Goal: Task Accomplishment & Management: Use online tool/utility

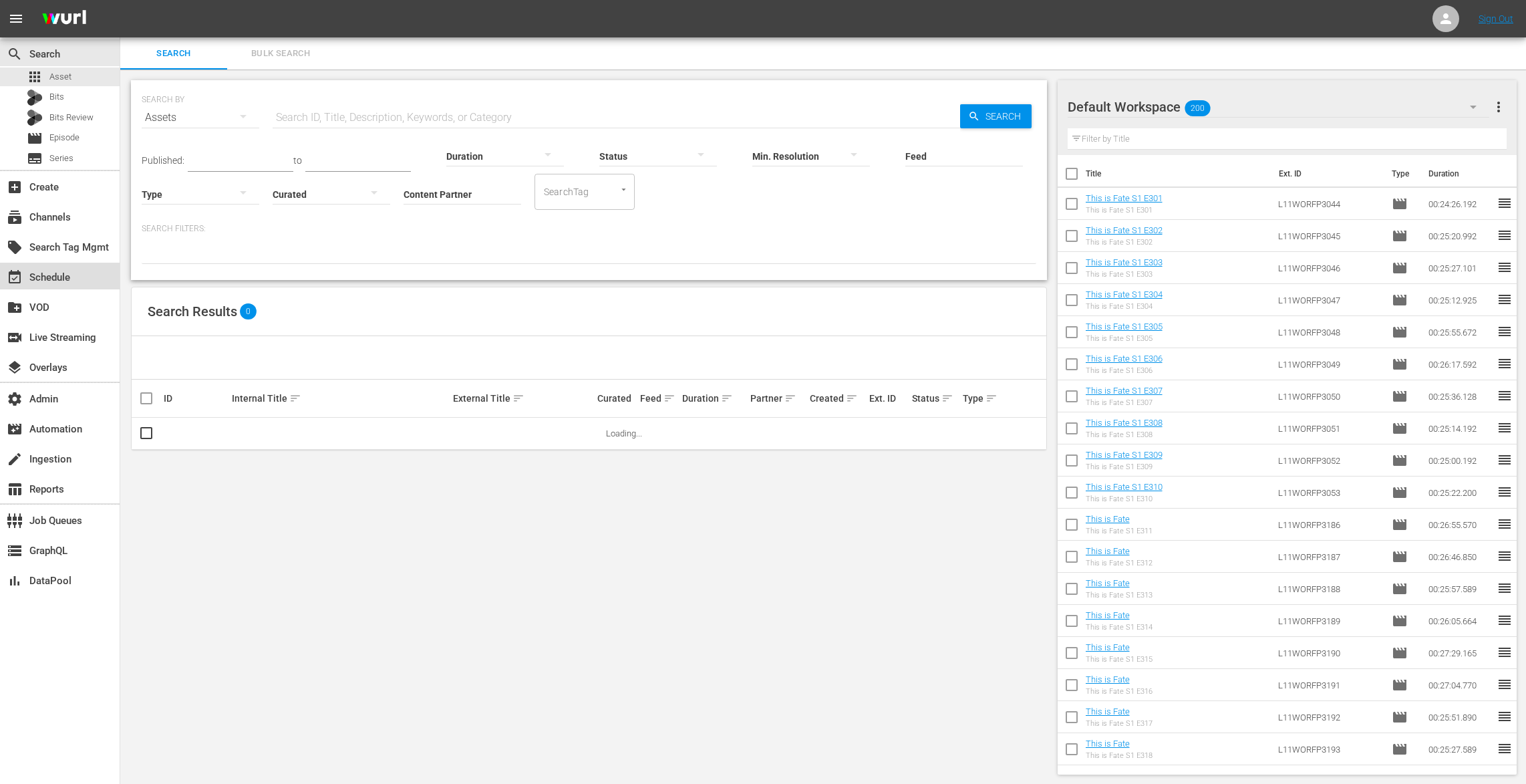
click at [86, 286] on div "event_available Schedule" at bounding box center [59, 275] width 120 height 27
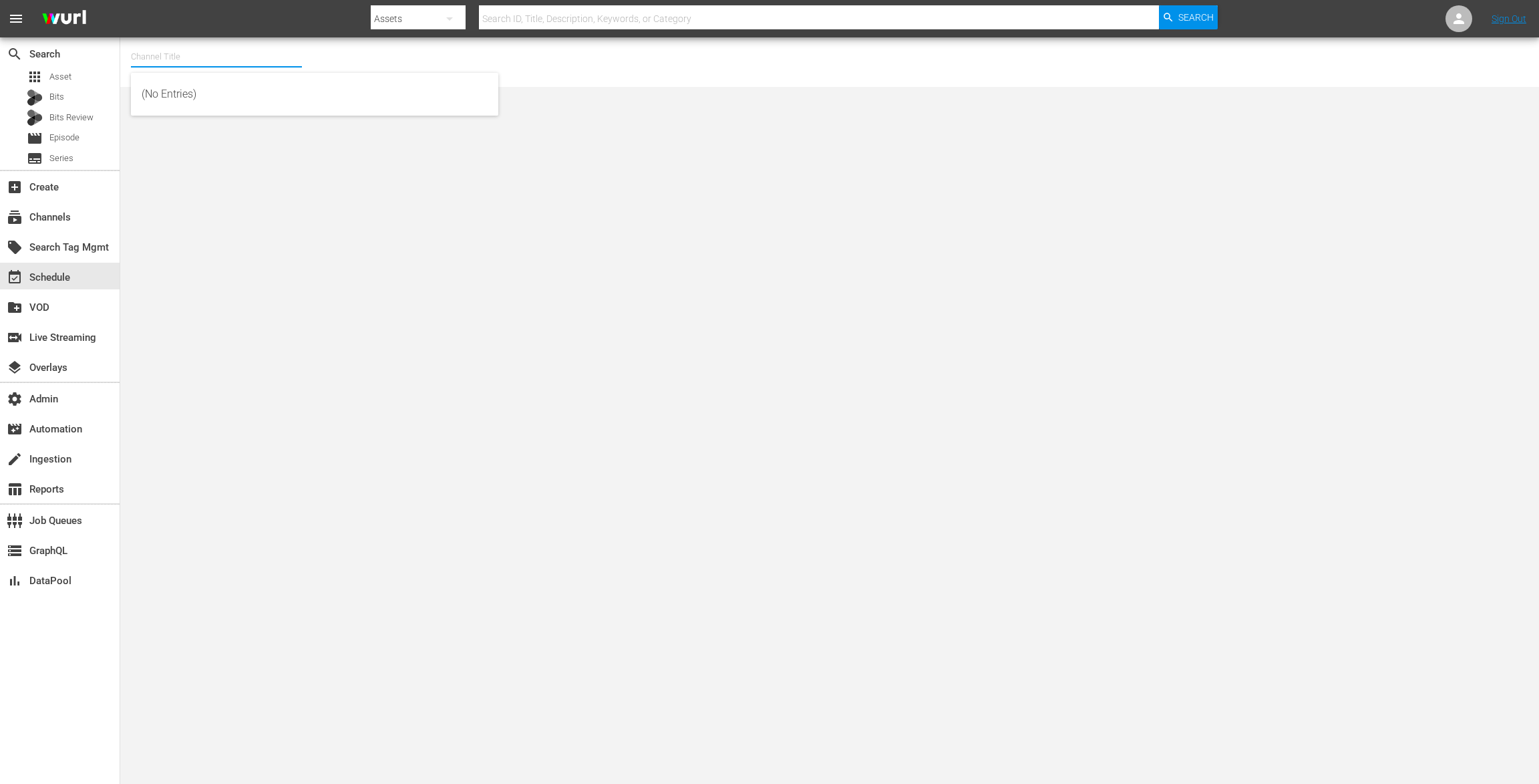
click at [255, 57] on input "text" at bounding box center [217, 57] width 171 height 32
click at [210, 96] on div "Zee One (1547 - asiatvlimited_zeeone_1)" at bounding box center [314, 94] width 346 height 32
type input "Zee One (1547 - asiatvlimited_zeeone_1)"
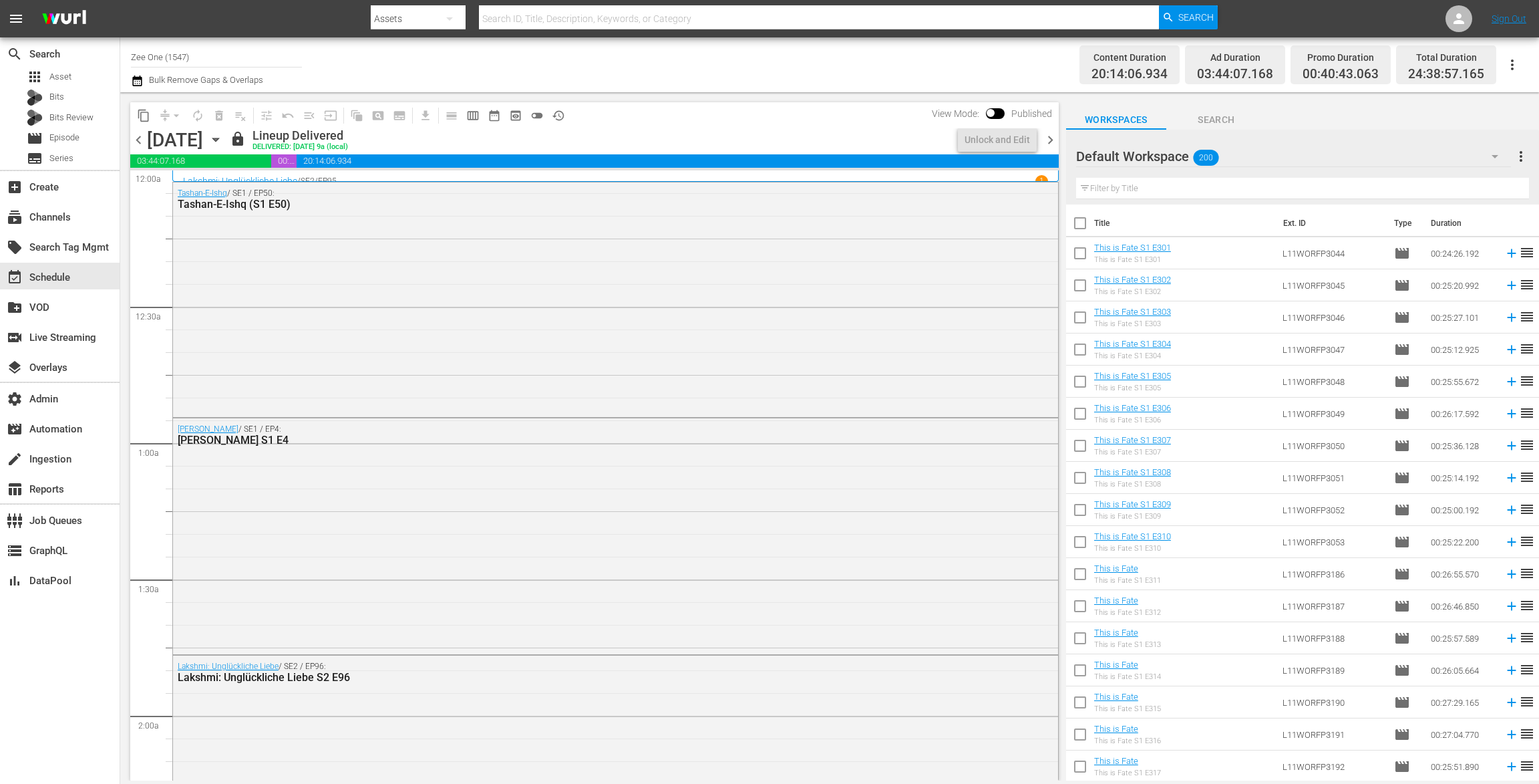
click at [223, 137] on icon "button" at bounding box center [216, 140] width 14 height 14
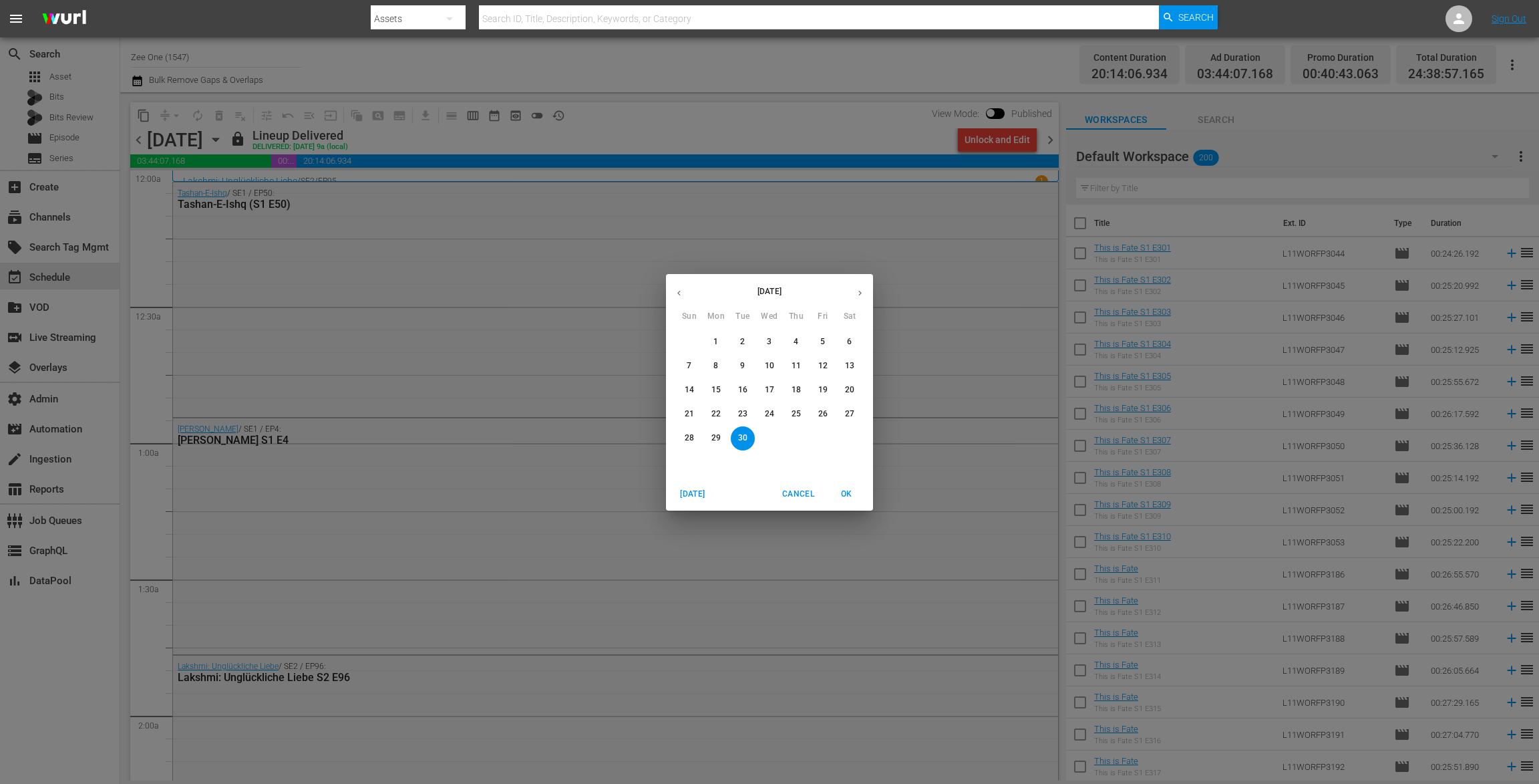
click at [1046, 135] on div "September 2025 Sun Mon Tue Wed Thu Fri Sat 31 1 2 3 4 5 6 7 8 9 10 11 12 13 14 …" at bounding box center [770, 392] width 1539 height 784
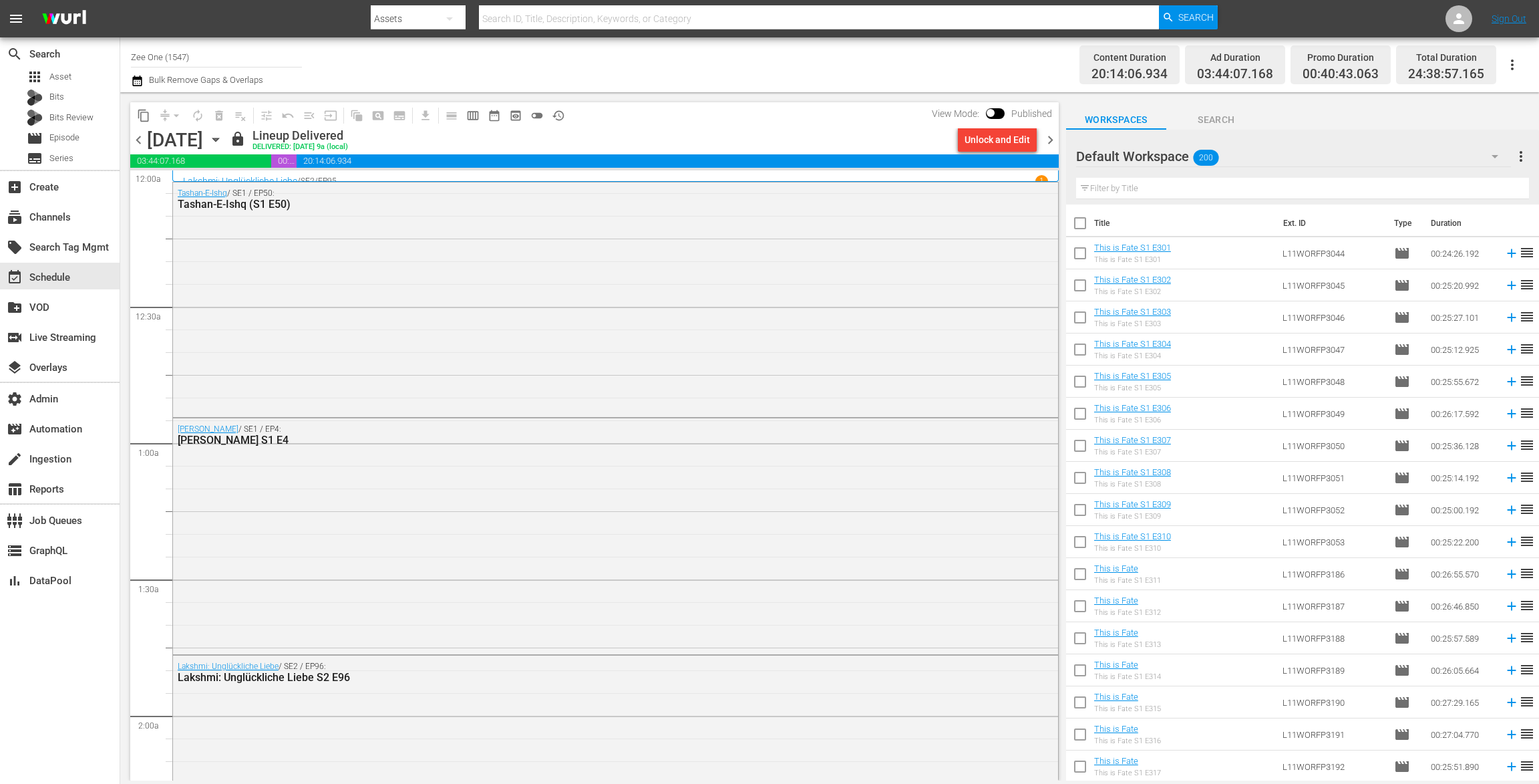
click at [1048, 141] on span "chevron_right" at bounding box center [1050, 140] width 17 height 17
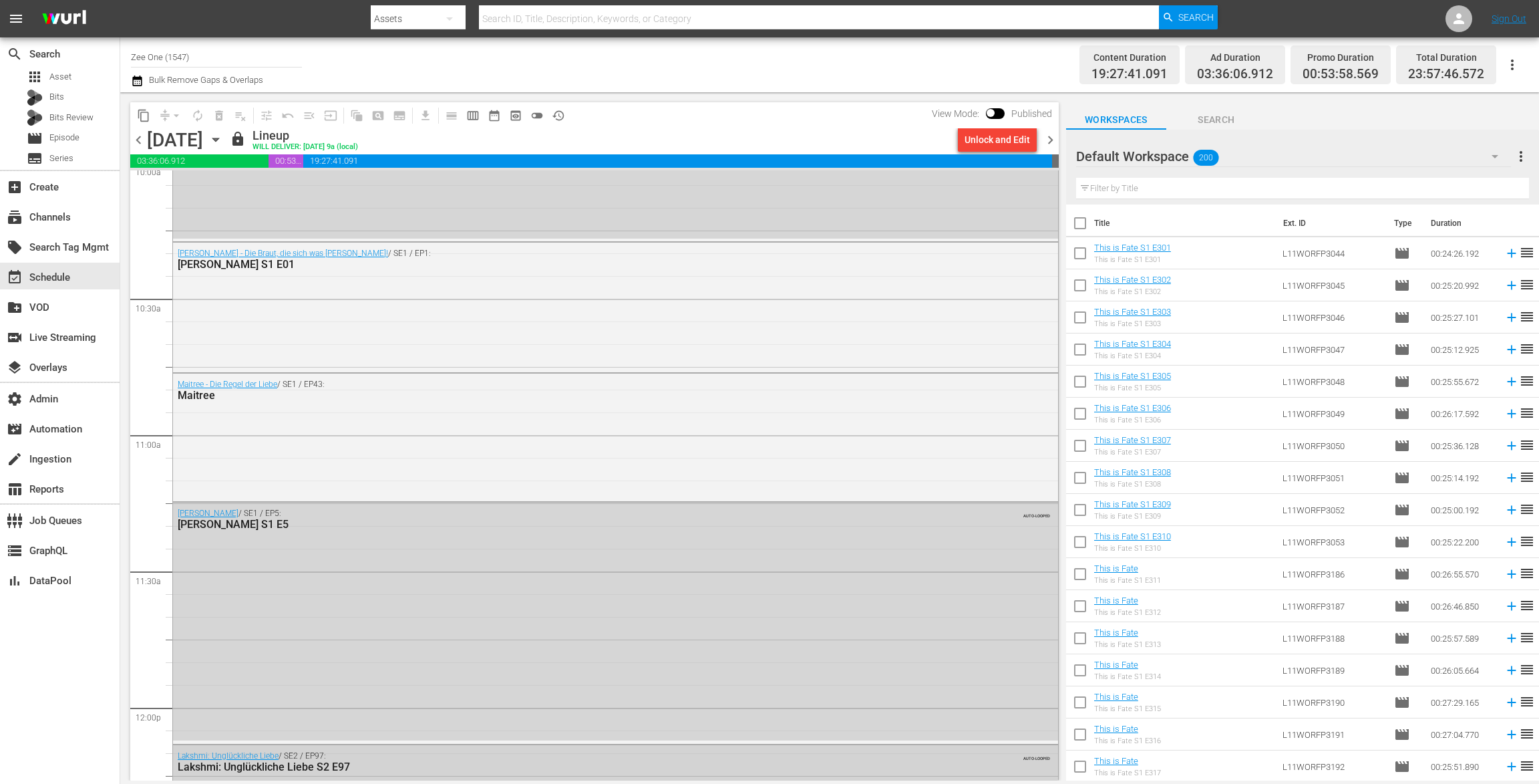
scroll to position [2635, 0]
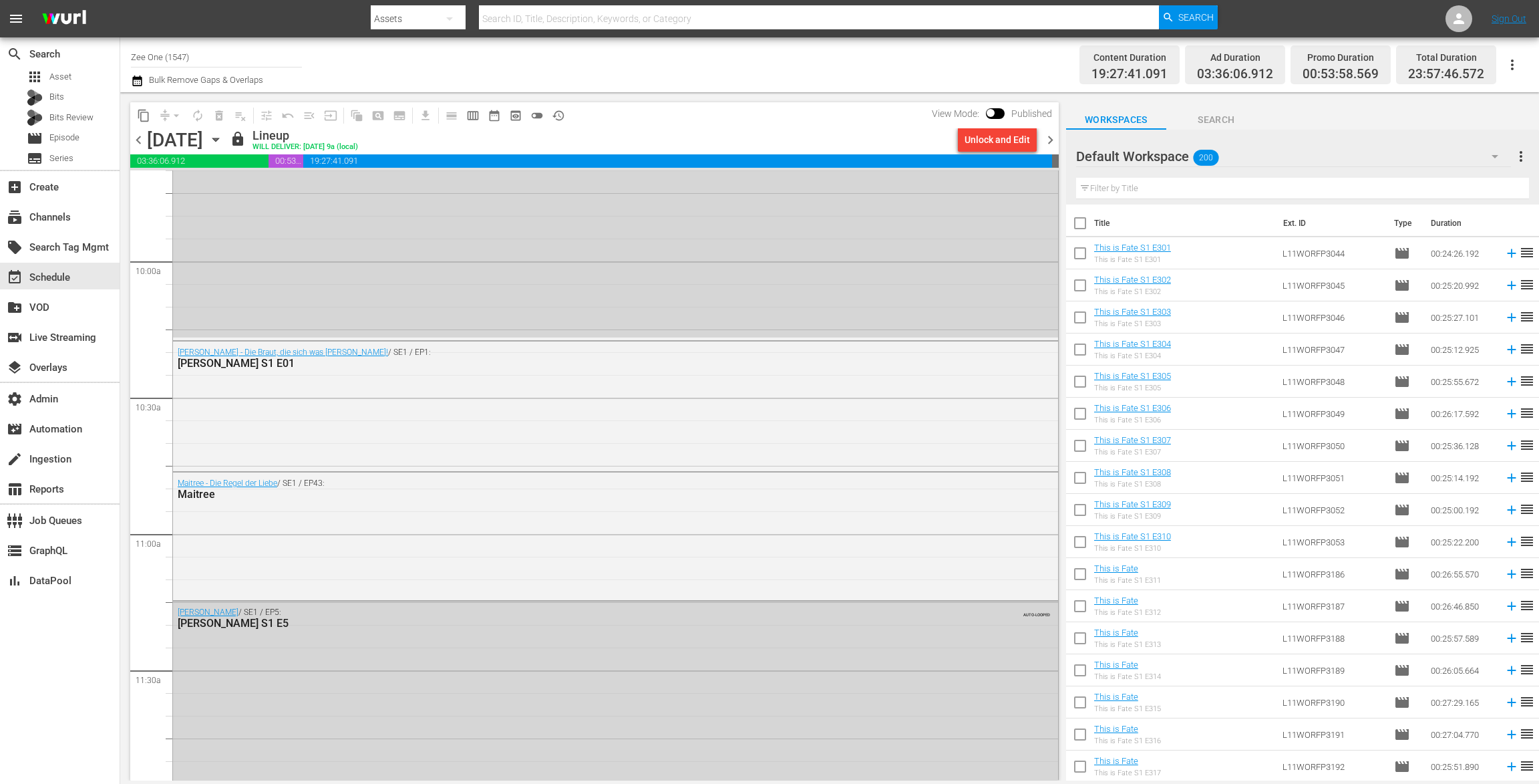
click at [223, 138] on icon "button" at bounding box center [216, 140] width 14 height 14
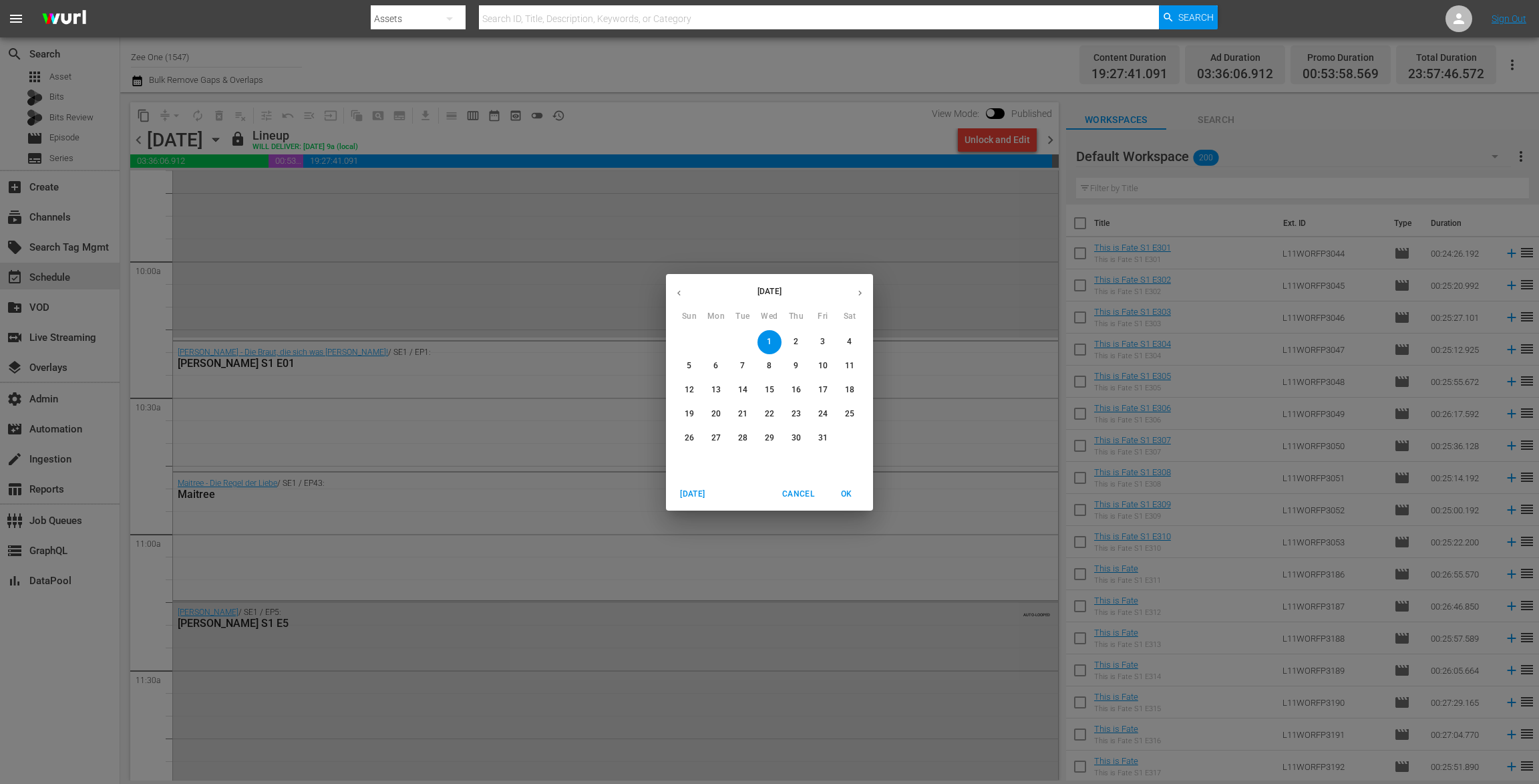
click at [844, 388] on span "18" at bounding box center [849, 390] width 24 height 12
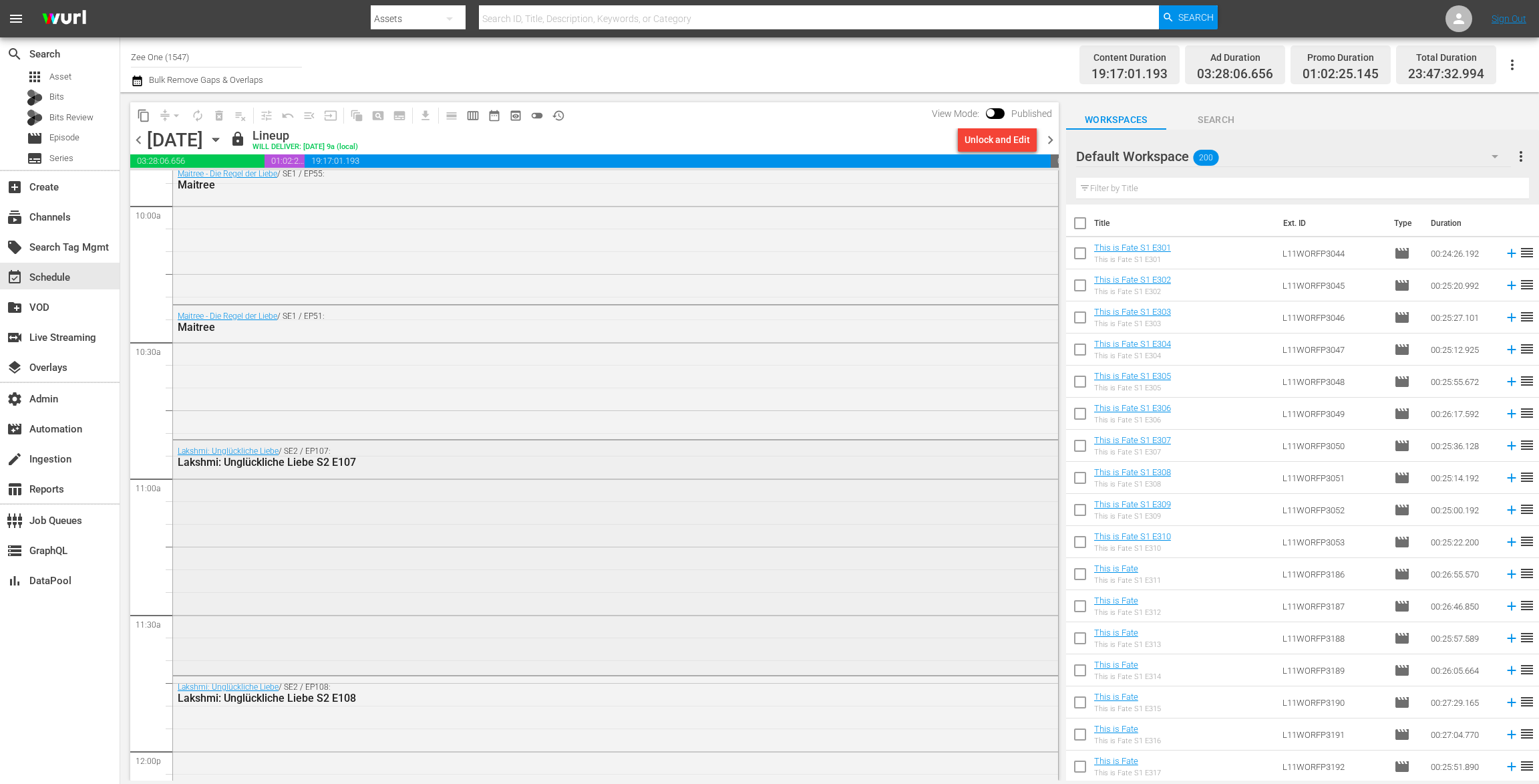
scroll to position [2592, 0]
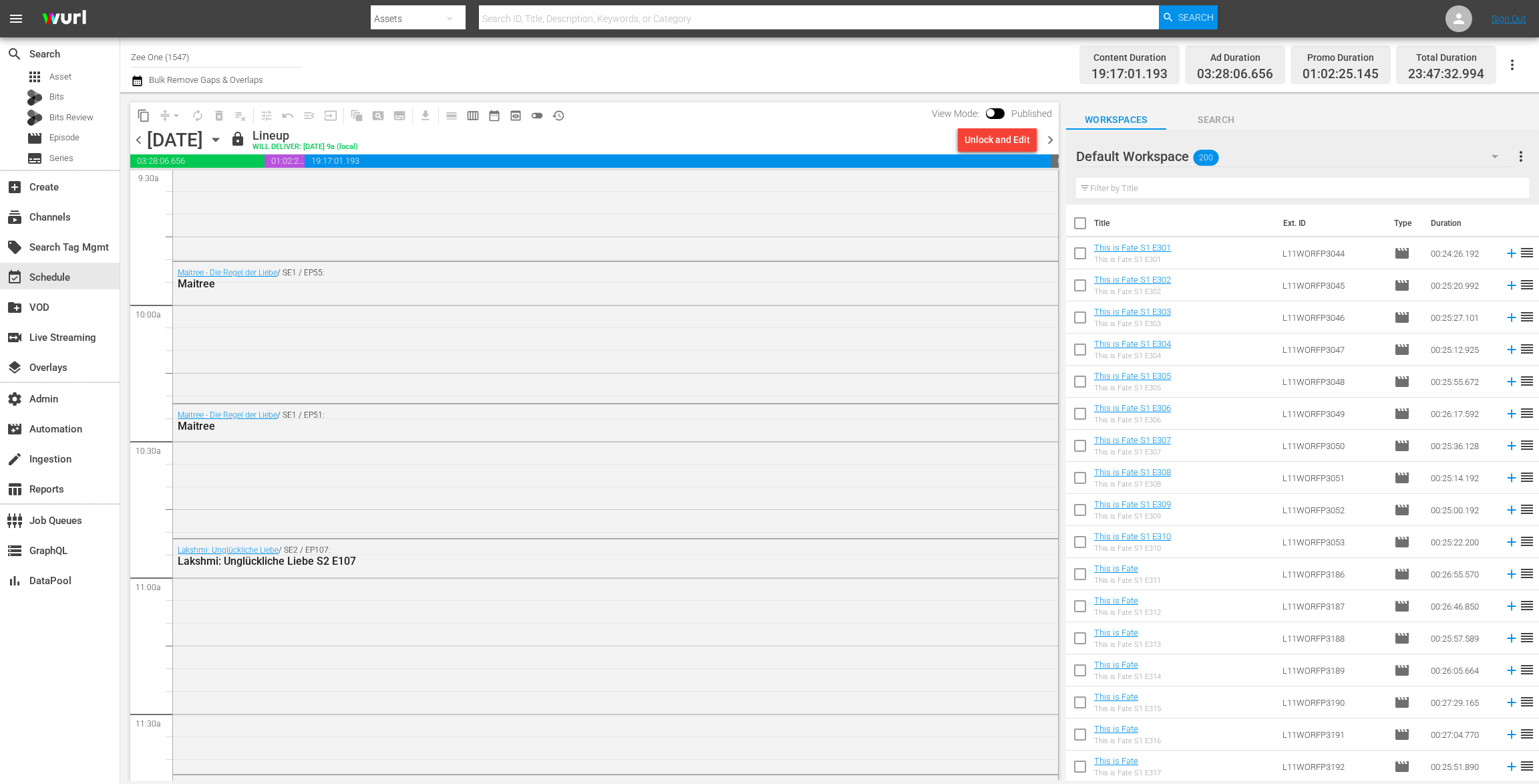
click at [223, 141] on icon "button" at bounding box center [216, 140] width 14 height 14
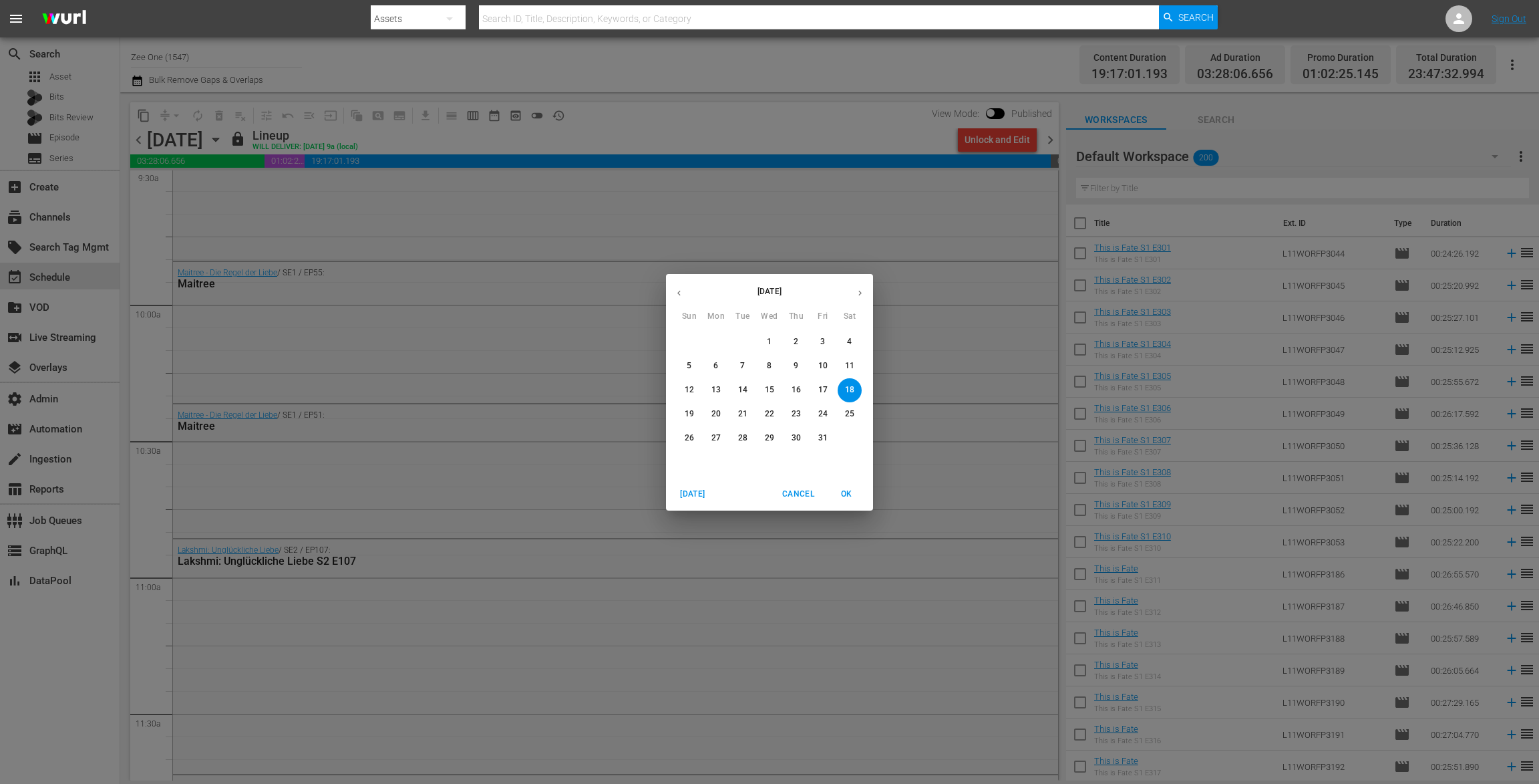
click at [770, 338] on p "1" at bounding box center [769, 342] width 4 height 12
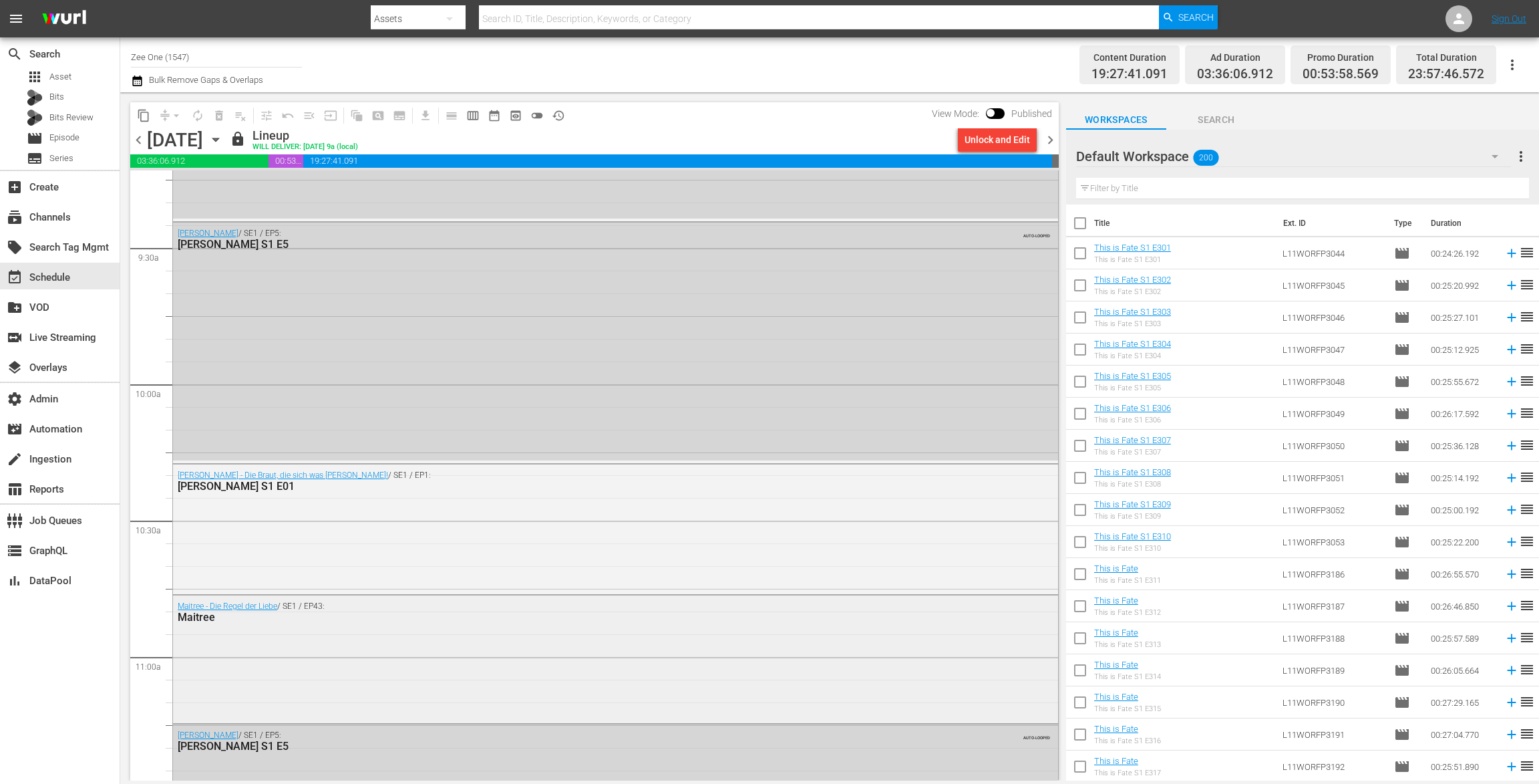
scroll to position [2635, 0]
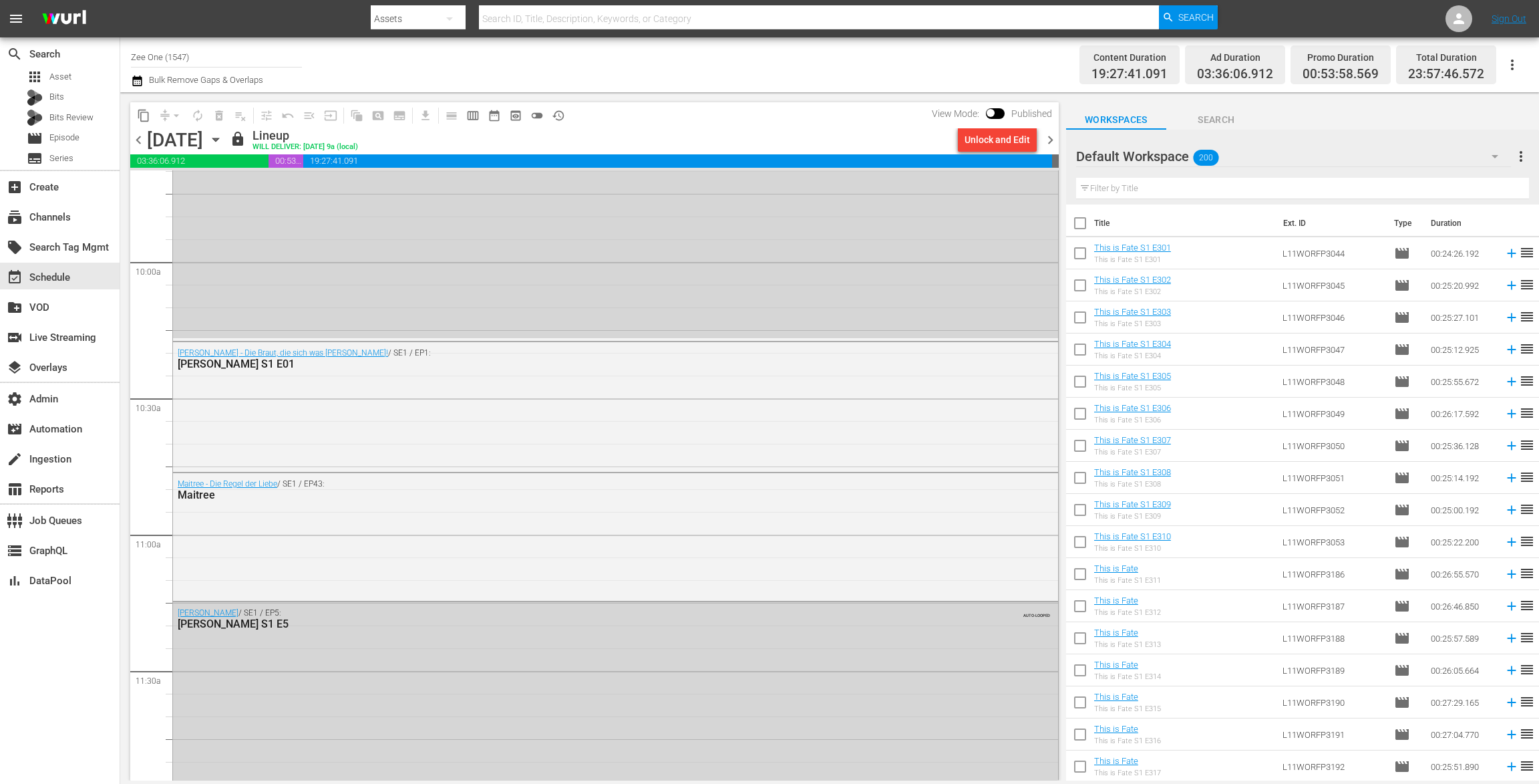
click at [219, 141] on icon "button" at bounding box center [215, 140] width 6 height 4
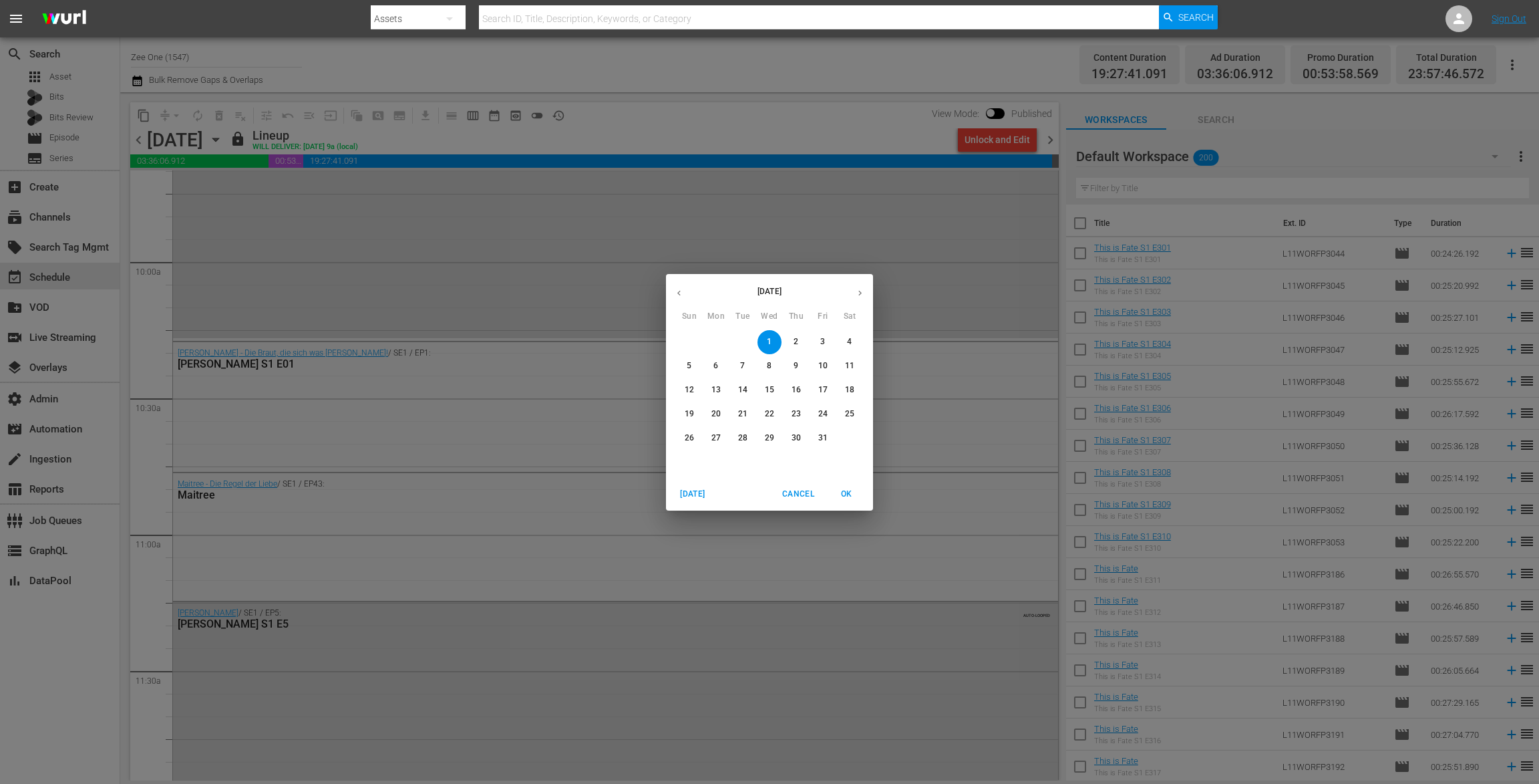
drag, startPoint x: 852, startPoint y: 363, endPoint x: 838, endPoint y: 372, distance: 16.6
click at [852, 363] on p "11" at bounding box center [849, 366] width 9 height 12
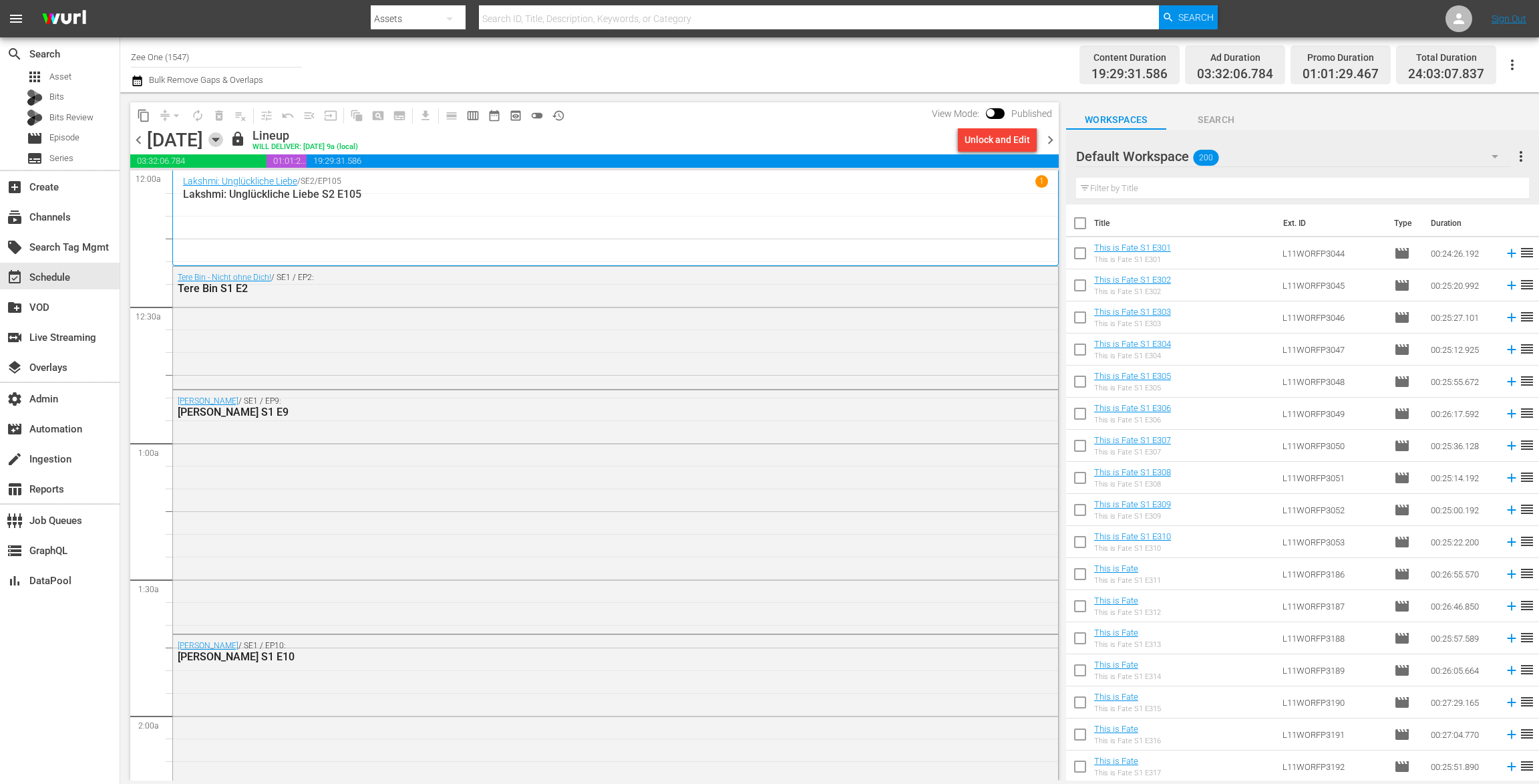
click at [223, 141] on icon "button" at bounding box center [216, 140] width 14 height 14
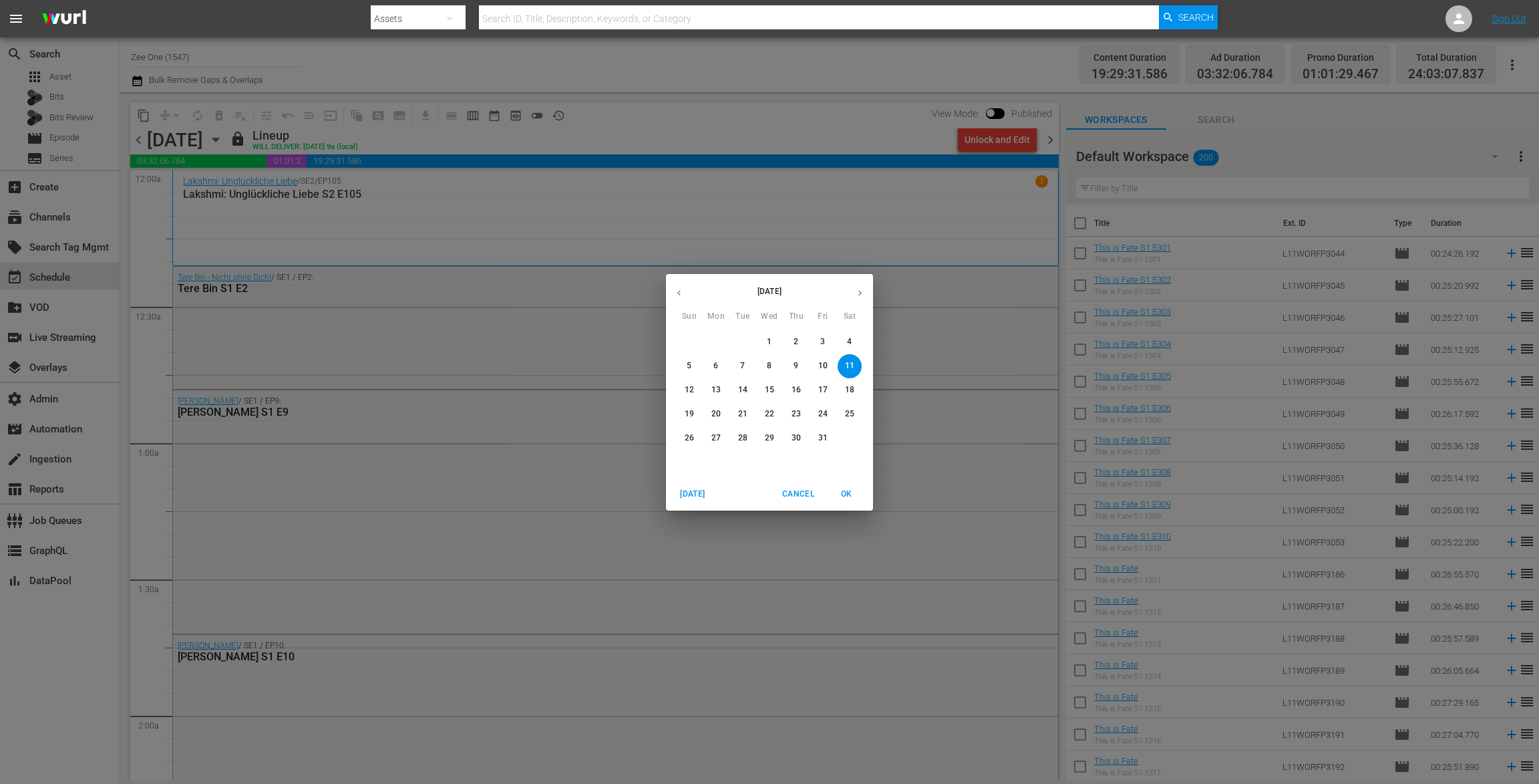
click at [849, 341] on p "4" at bounding box center [849, 342] width 4 height 12
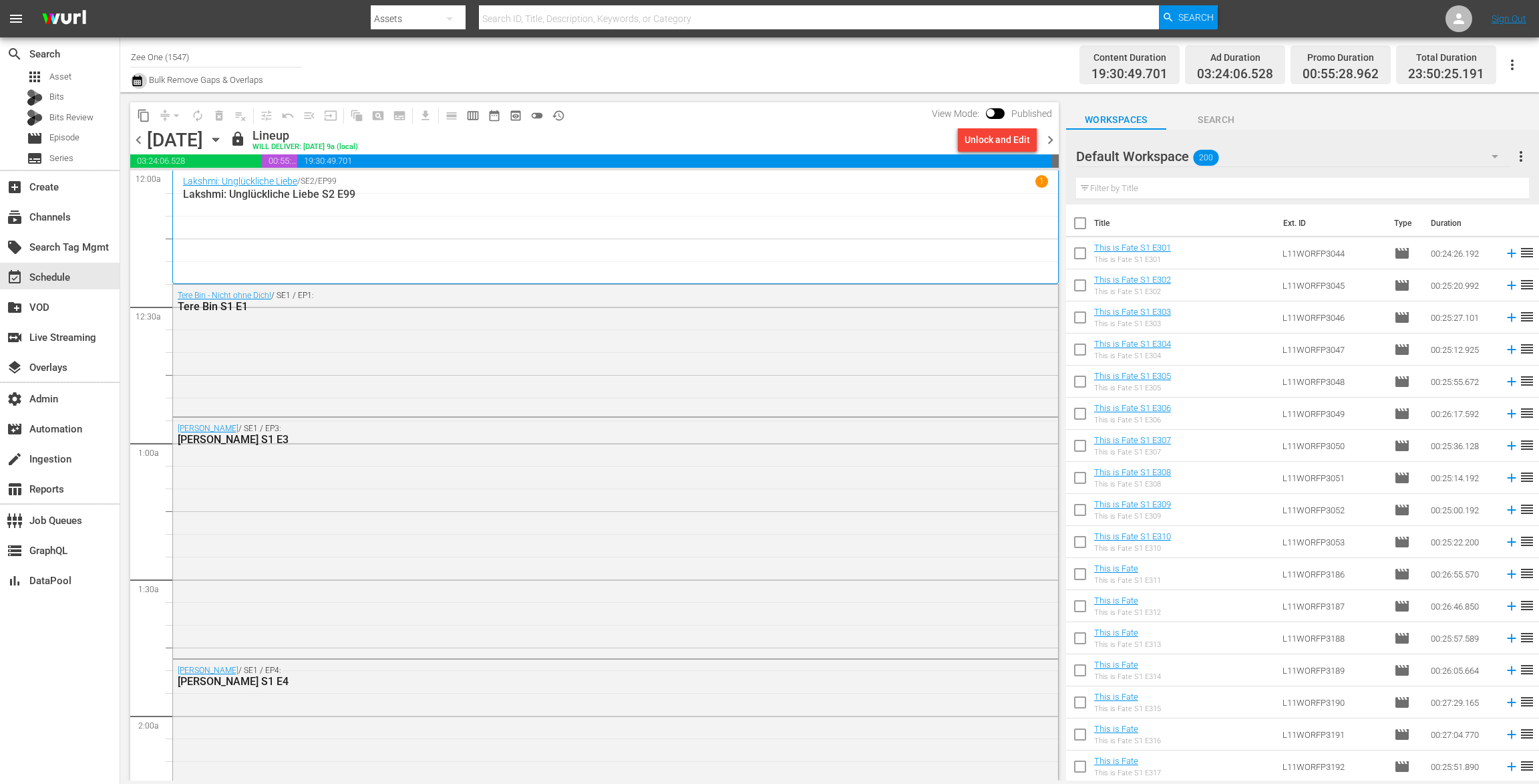
click at [135, 81] on icon "button" at bounding box center [137, 80] width 9 height 11
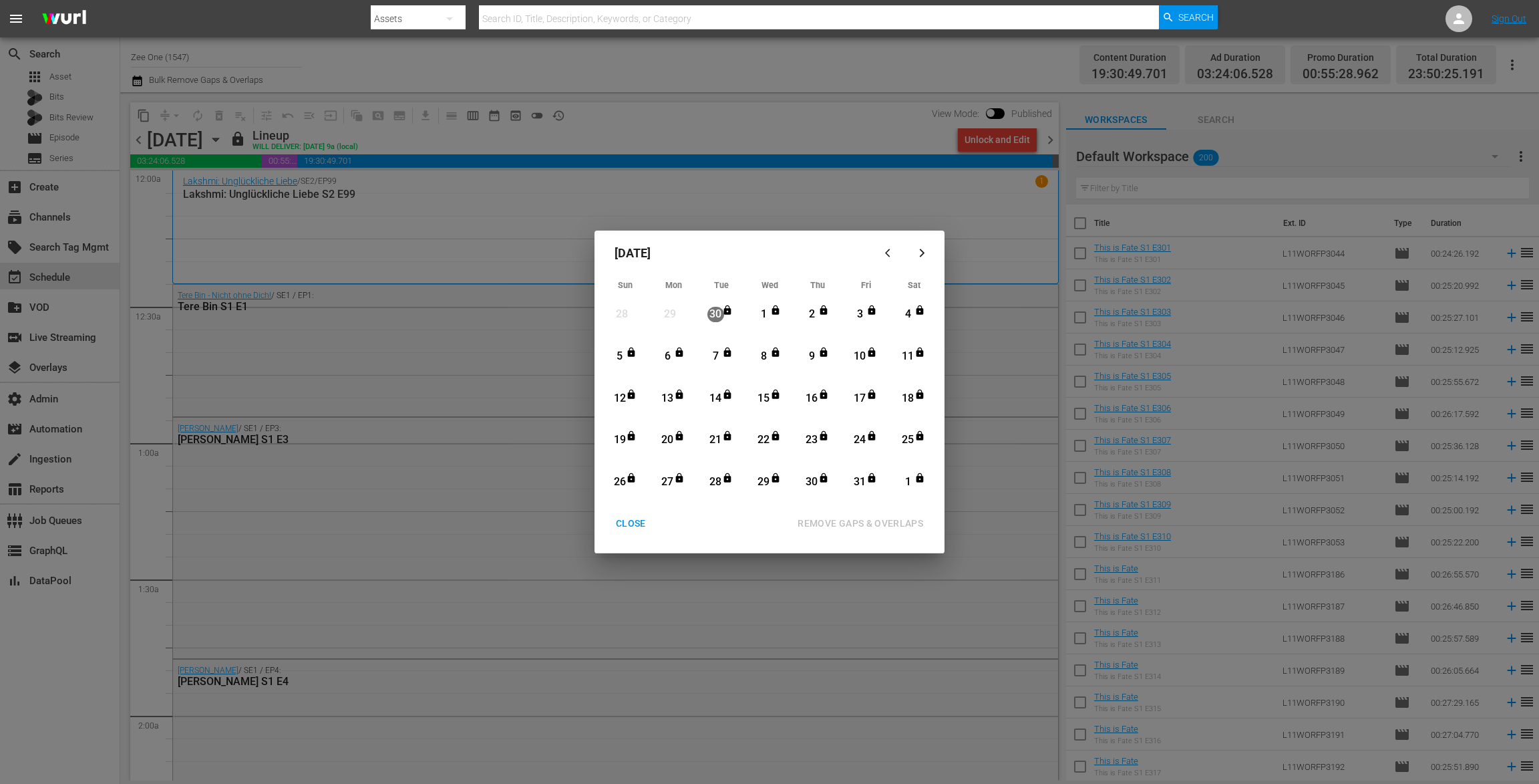
click at [918, 247] on button "button" at bounding box center [922, 253] width 32 height 32
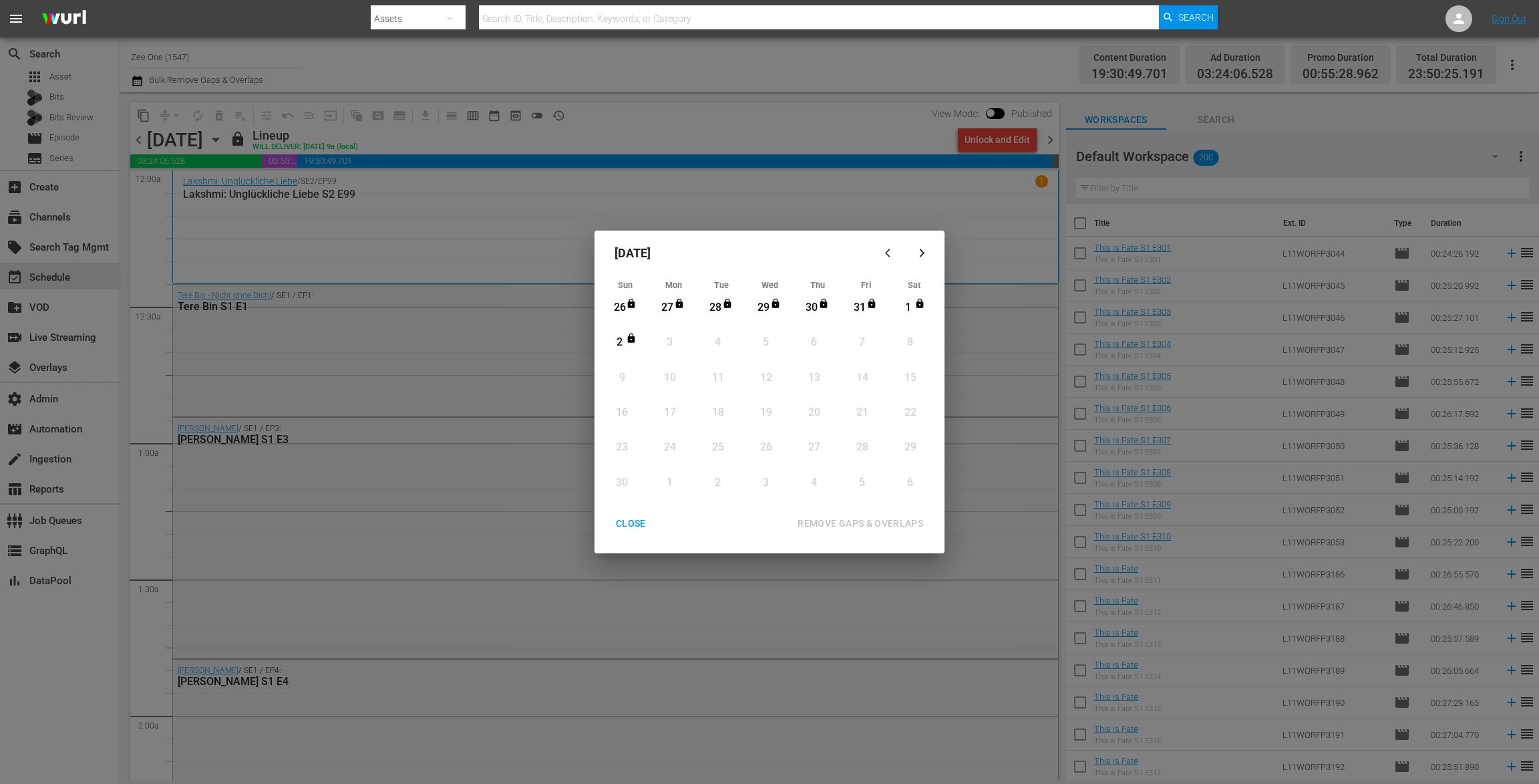
click at [638, 515] on div "CLOSE" at bounding box center [630, 523] width 51 height 17
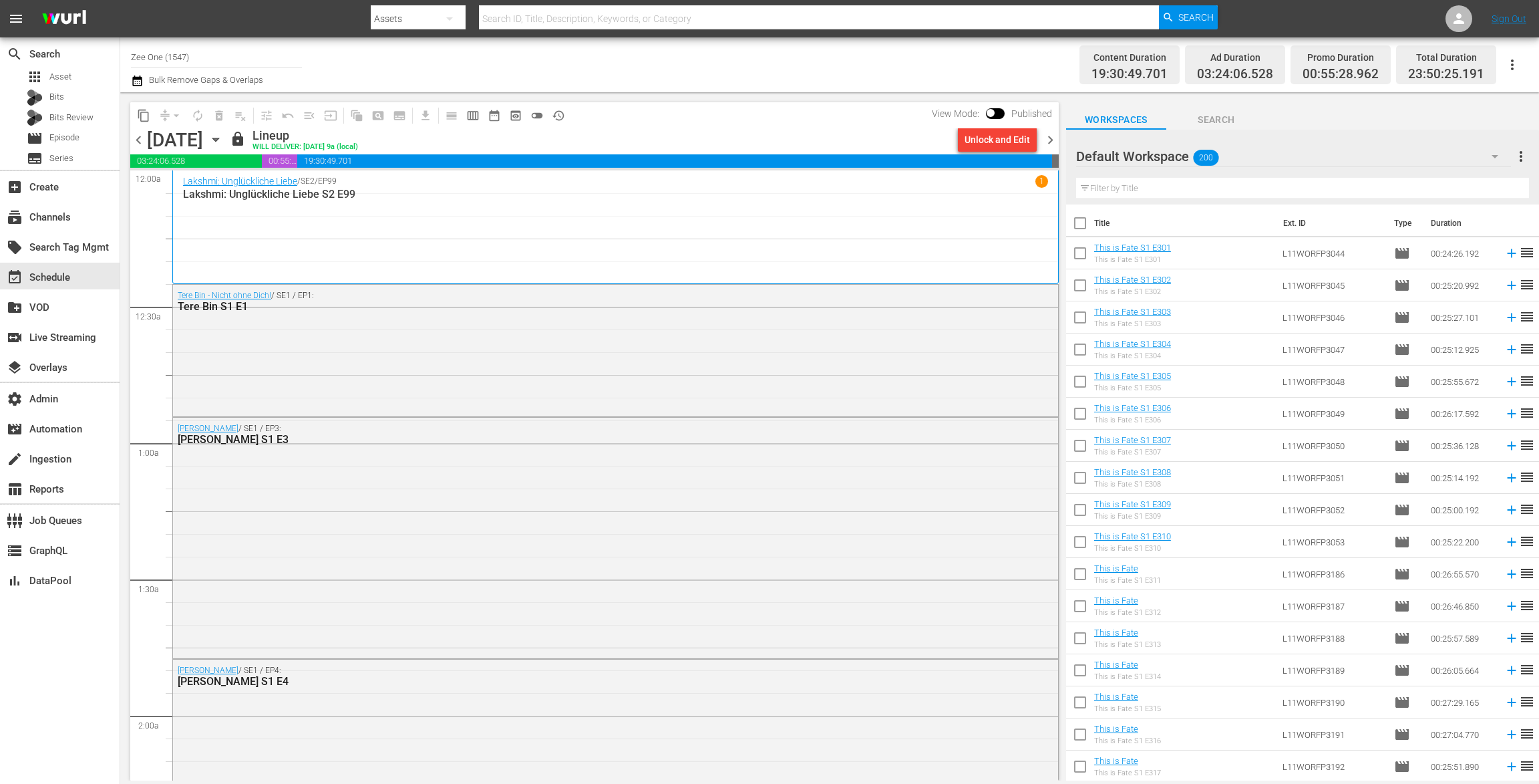
click at [219, 138] on icon "button" at bounding box center [215, 140] width 6 height 4
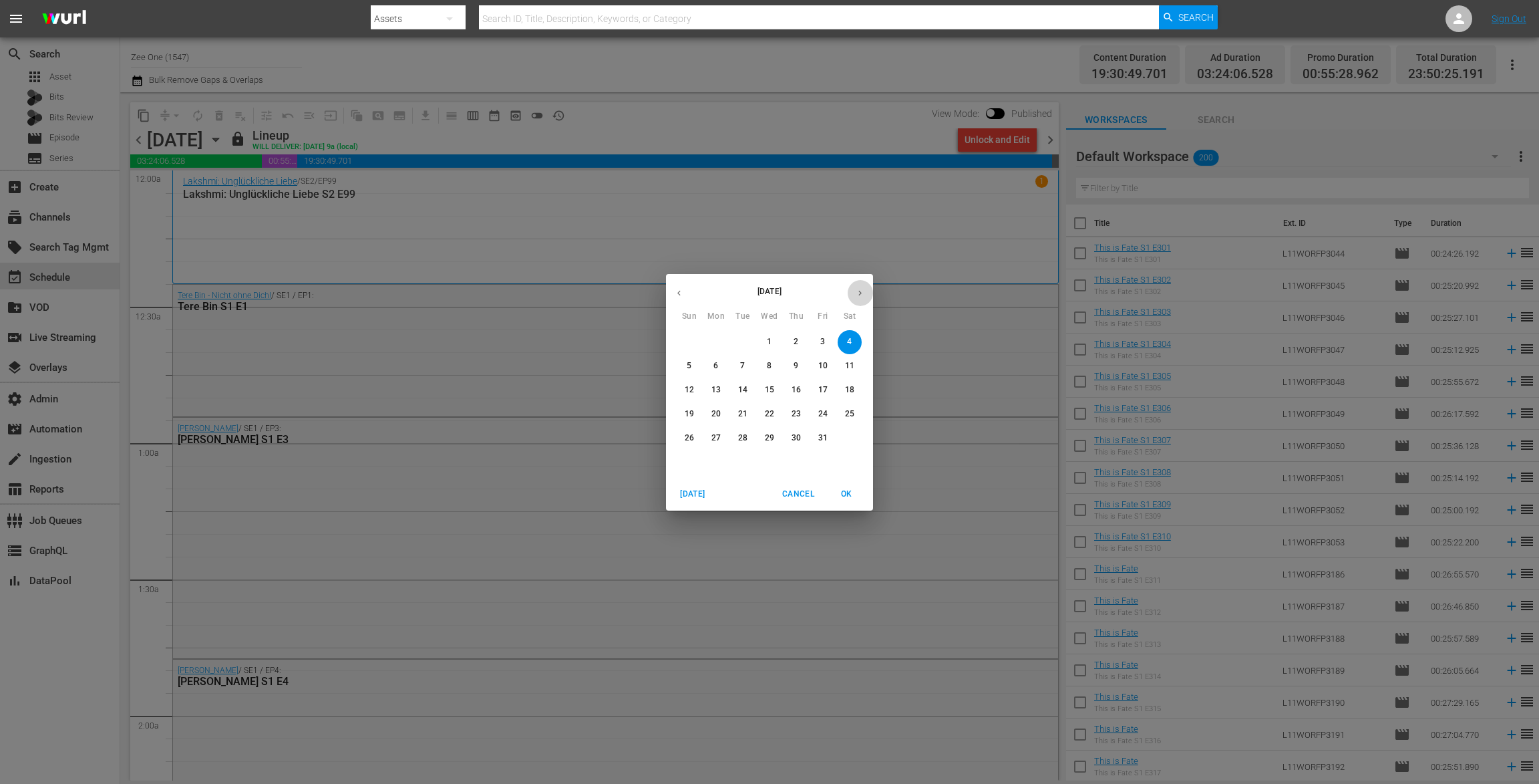
click at [859, 287] on button "button" at bounding box center [860, 293] width 26 height 26
click at [717, 367] on p "3" at bounding box center [716, 366] width 4 height 12
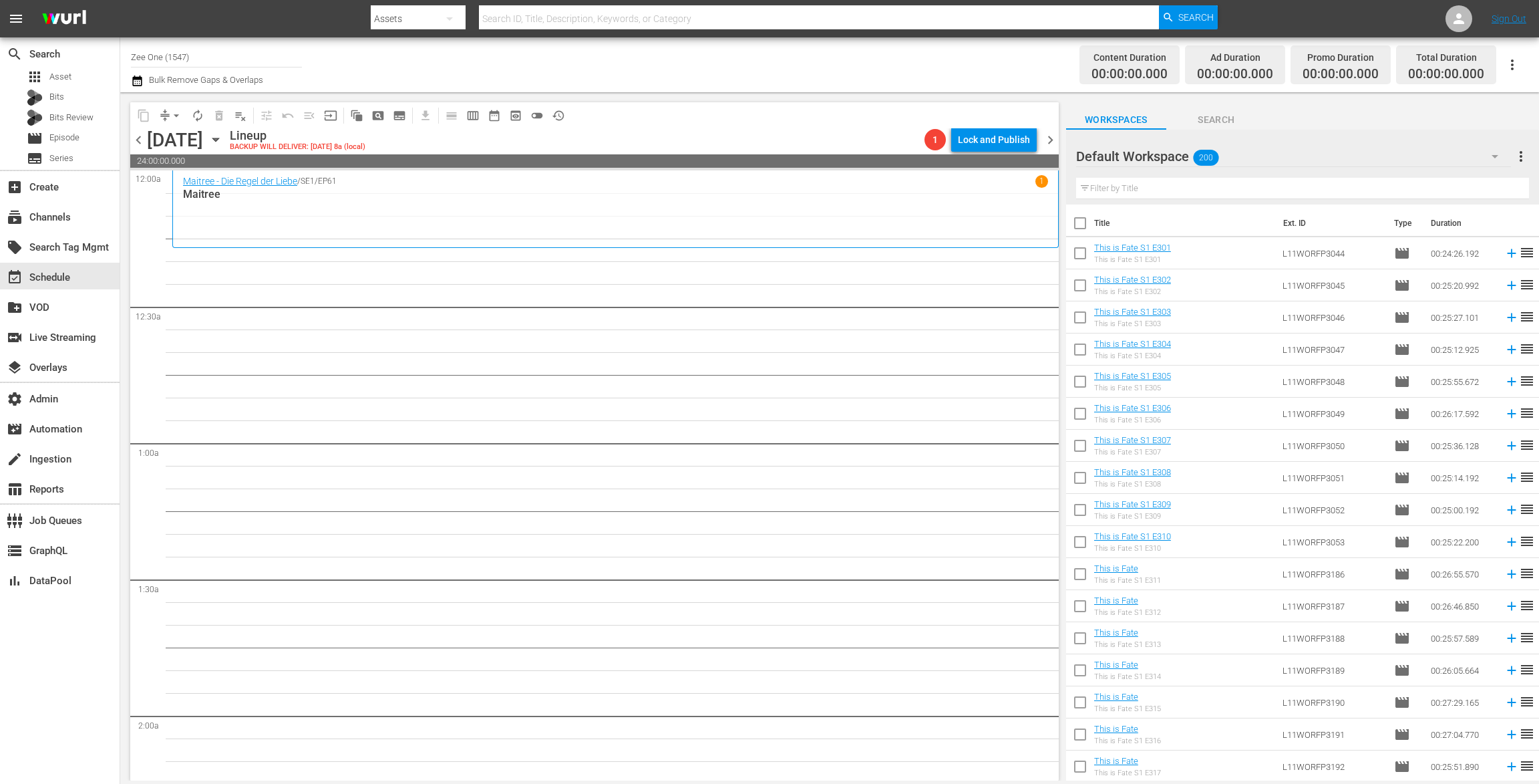
click at [141, 137] on span "chevron_left" at bounding box center [138, 140] width 17 height 17
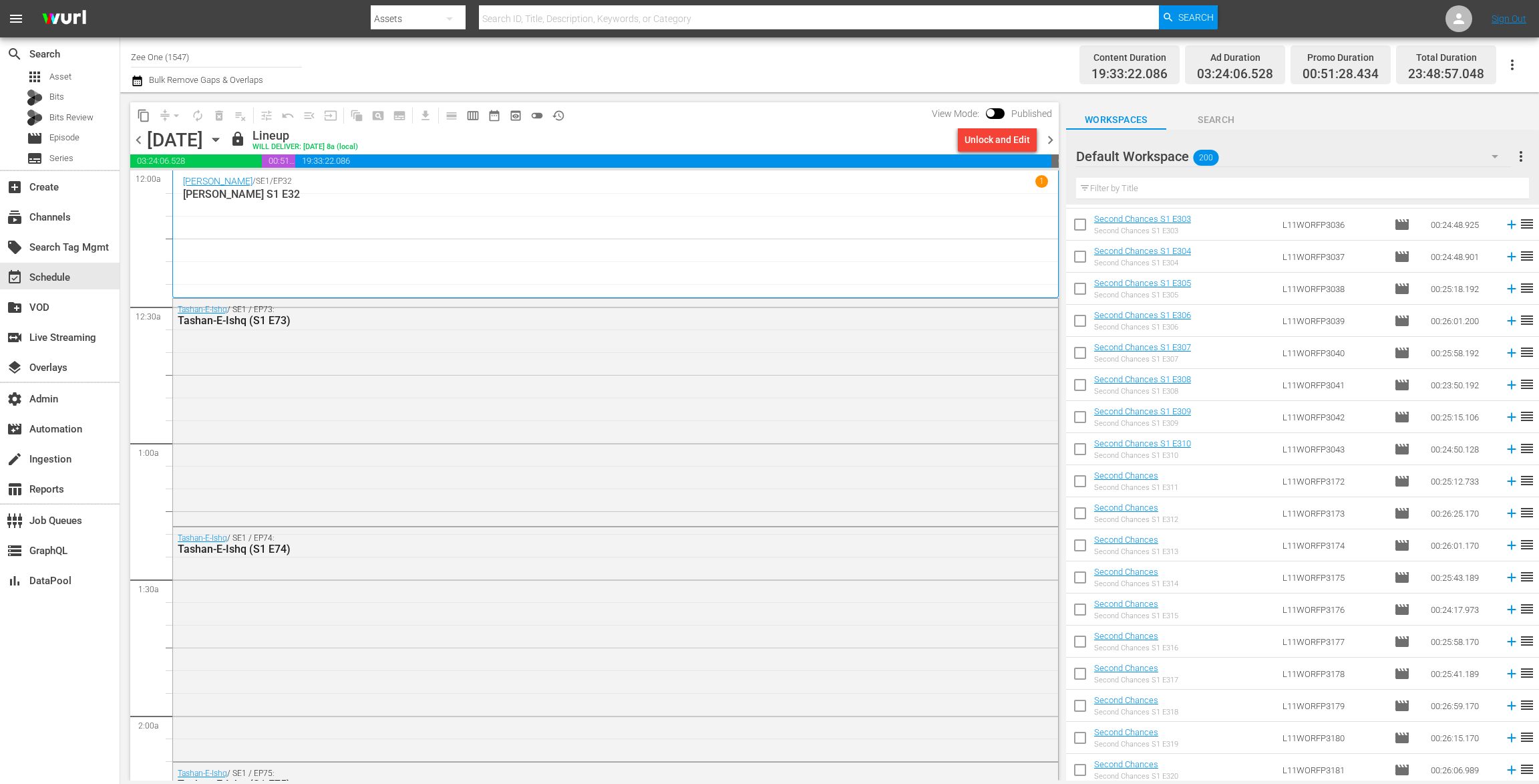
scroll to position [1410, 0]
click at [1462, 20] on icon at bounding box center [1459, 19] width 16 height 16
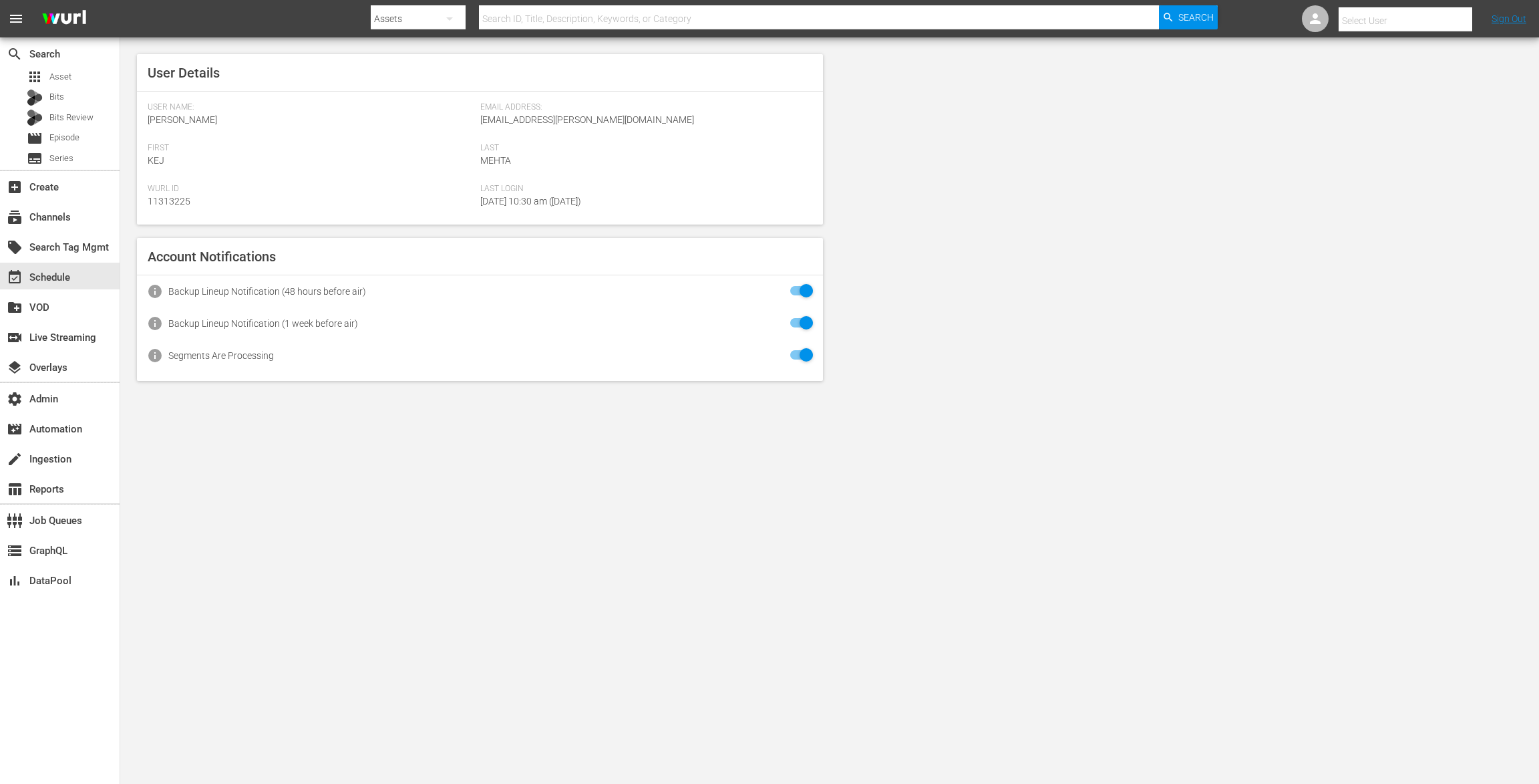
click at [1415, 19] on input "text" at bounding box center [1425, 20] width 171 height 32
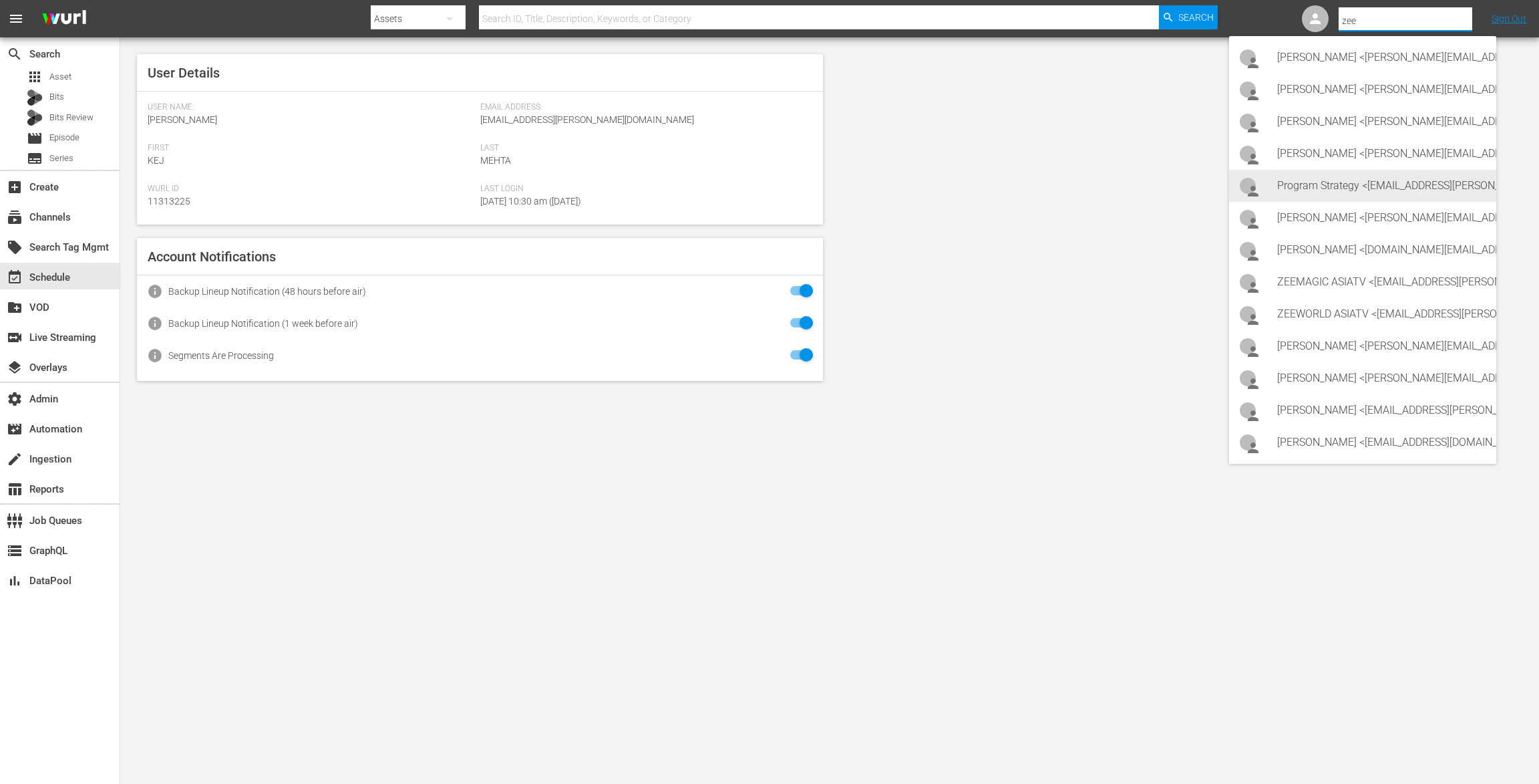
click at [1365, 192] on div "Program Strategy <Zeeone_asiatv@wurl.com>" at bounding box center [1382, 185] width 209 height 32
type input "Program Strategy (11314148)"
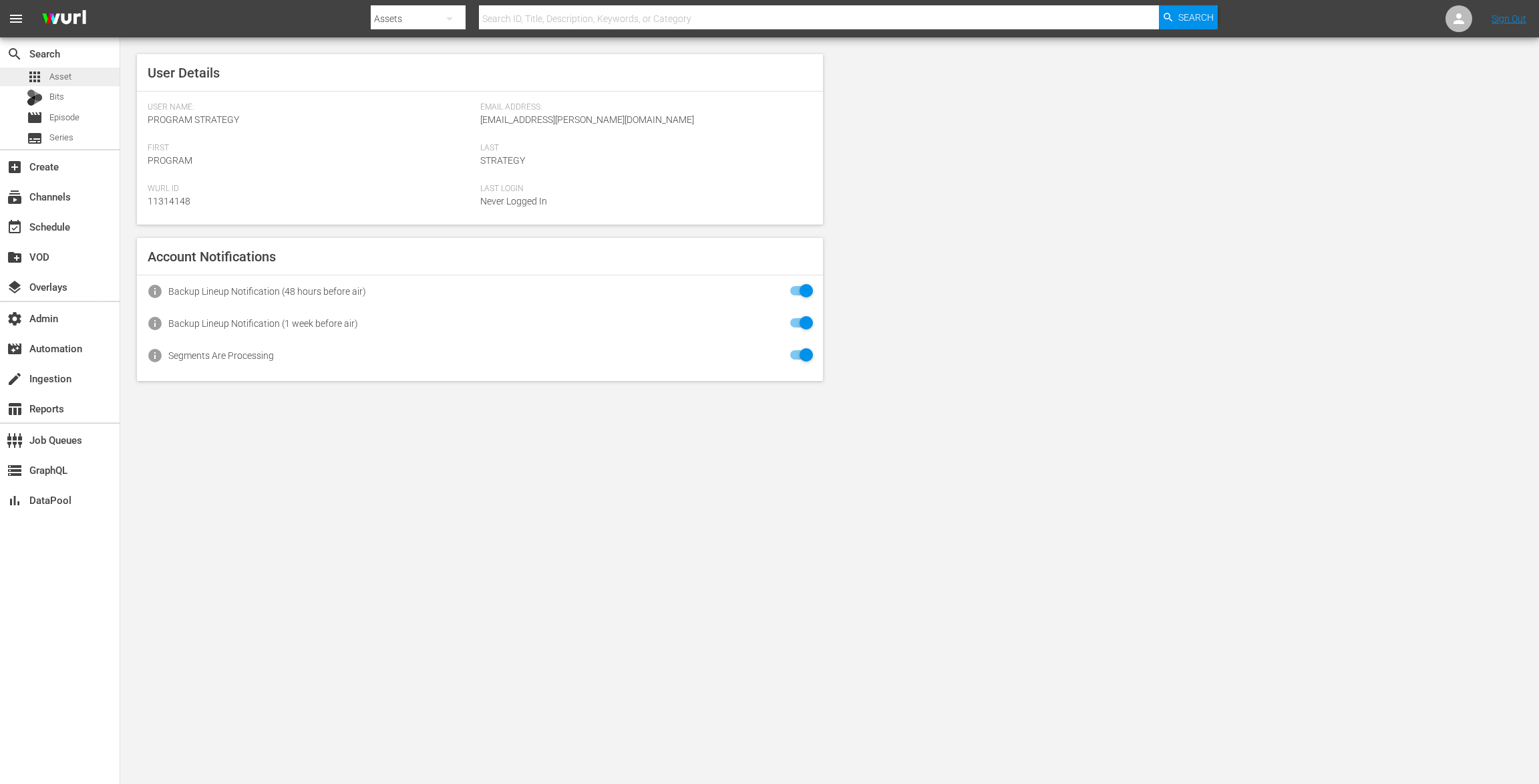
click at [54, 75] on span "Asset" at bounding box center [60, 77] width 22 height 13
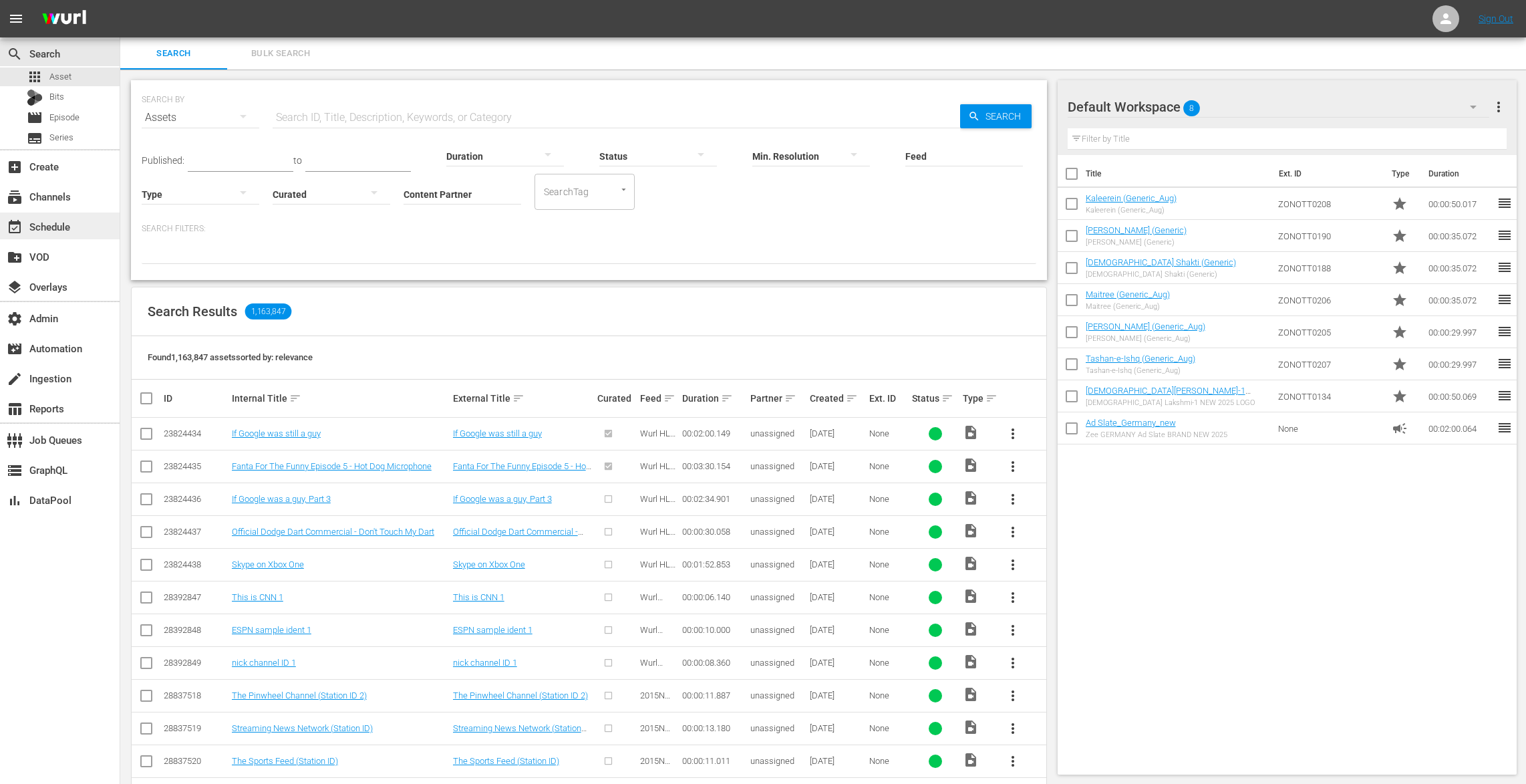
click at [56, 227] on div "event_available Schedule" at bounding box center [37, 225] width 75 height 12
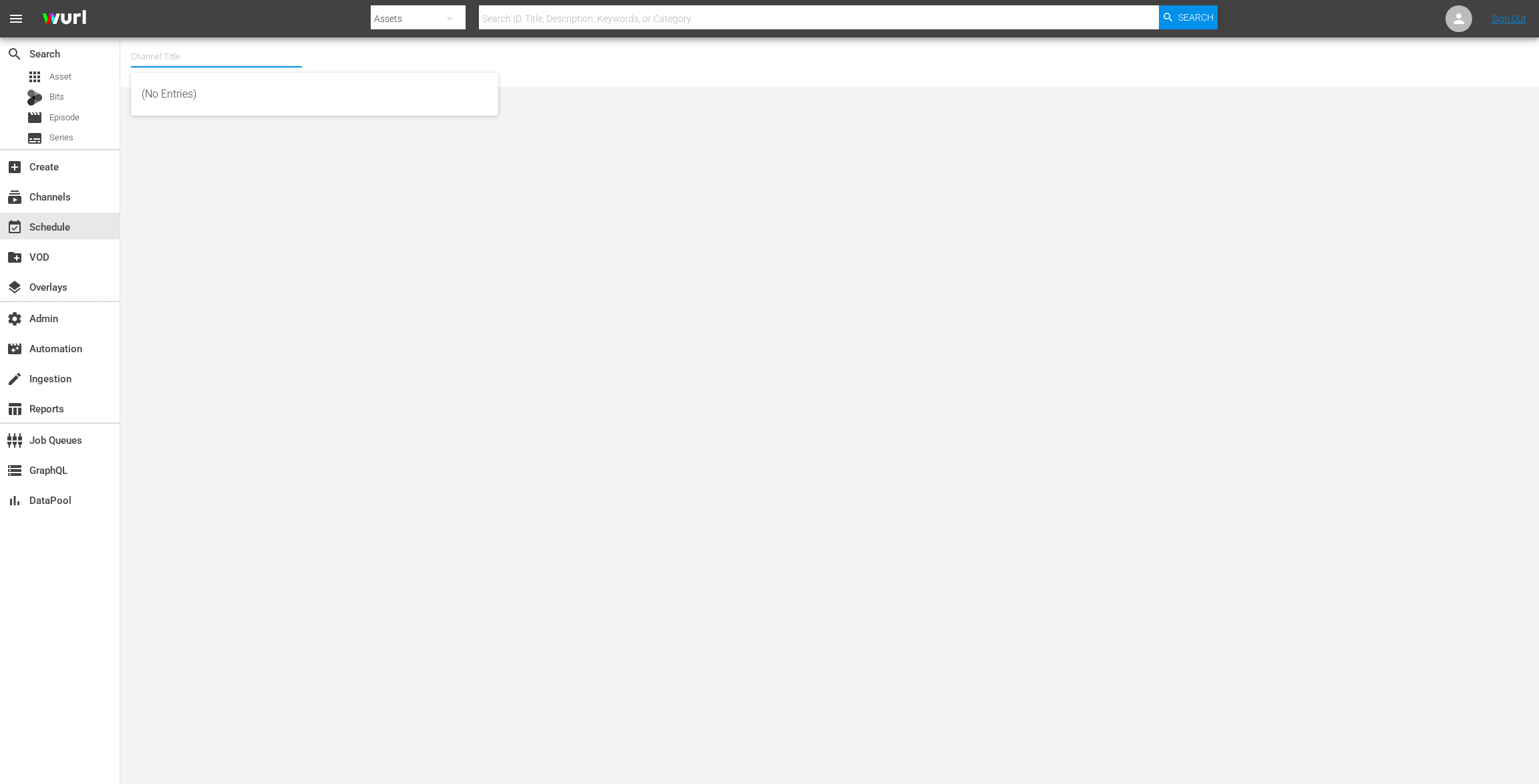
click at [213, 56] on input "text" at bounding box center [217, 57] width 171 height 32
click at [209, 52] on input "text" at bounding box center [217, 57] width 171 height 32
click at [195, 58] on input "text" at bounding box center [217, 57] width 171 height 32
click at [196, 96] on div "Zee One (1547 - asiatvlimited_zeeone_1)" at bounding box center [314, 94] width 346 height 32
type input "Zee One (1547 - asiatvlimited_zeeone_1)"
